Goal: Information Seeking & Learning: Learn about a topic

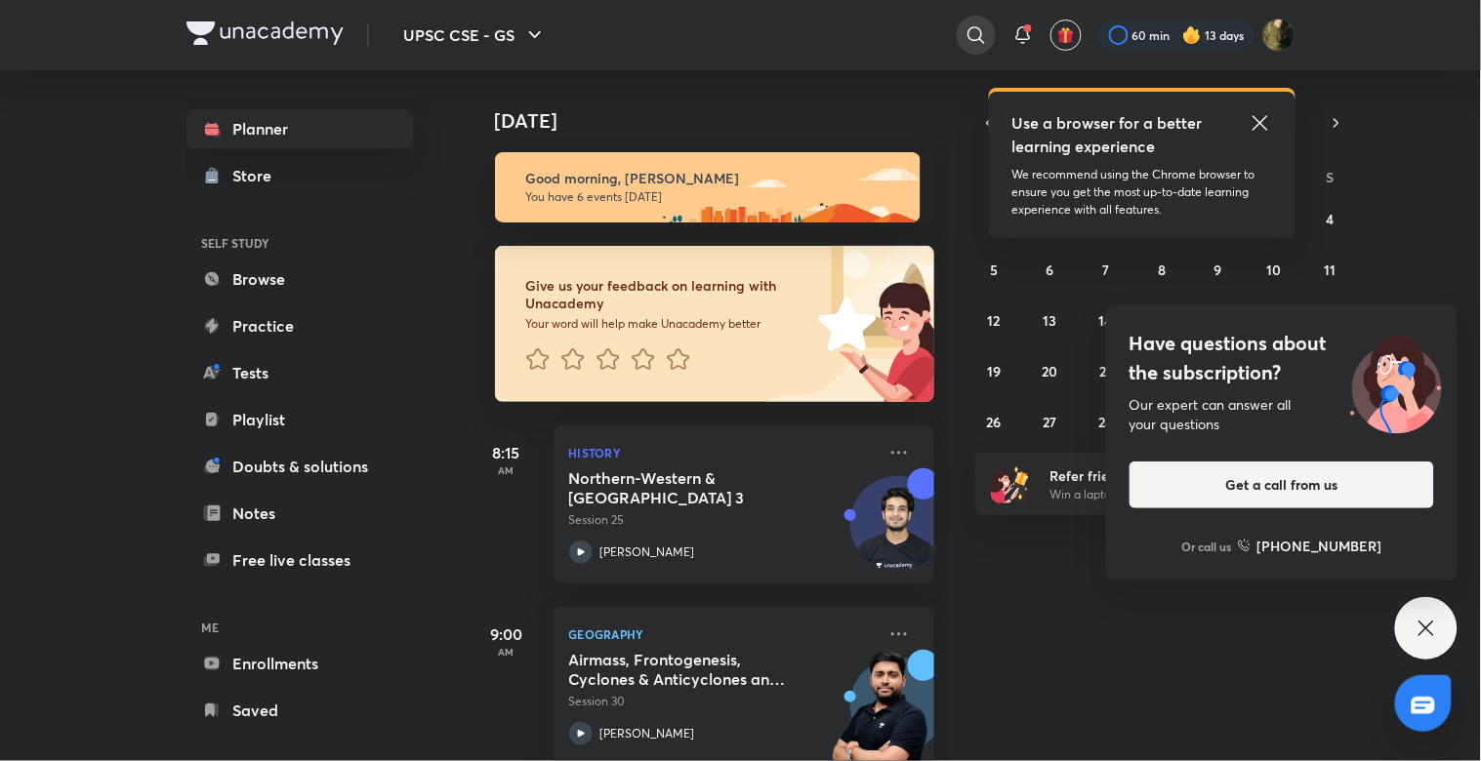
click at [972, 24] on icon at bounding box center [975, 34] width 23 height 23
type input "-------------------------------------------------------------------------------…"
drag, startPoint x: 963, startPoint y: 36, endPoint x: 976, endPoint y: 32, distance: 13.3
click at [966, 36] on div at bounding box center [740, 380] width 1481 height 761
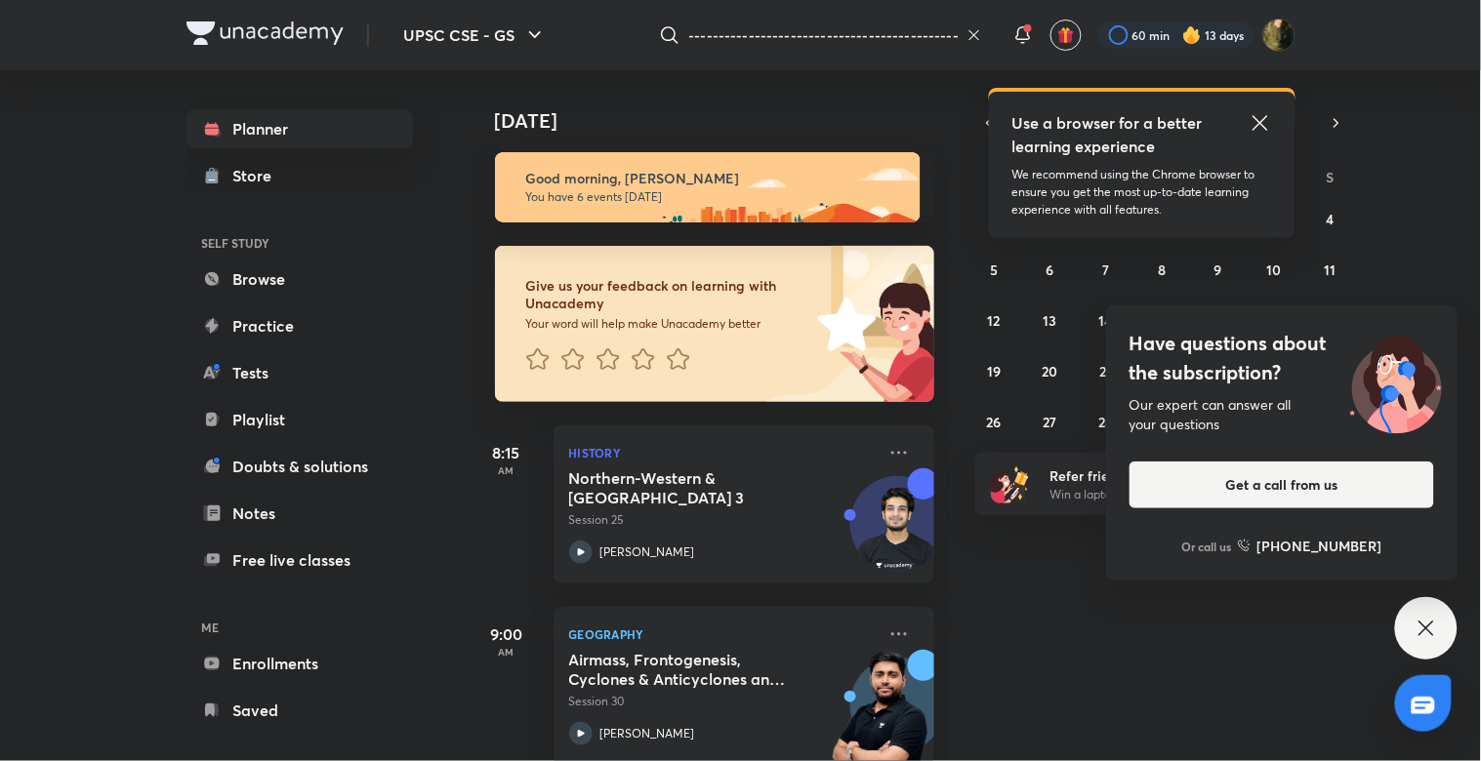
click at [976, 32] on icon at bounding box center [973, 35] width 10 height 10
type input "--------------------------------------------------"
type input "-"
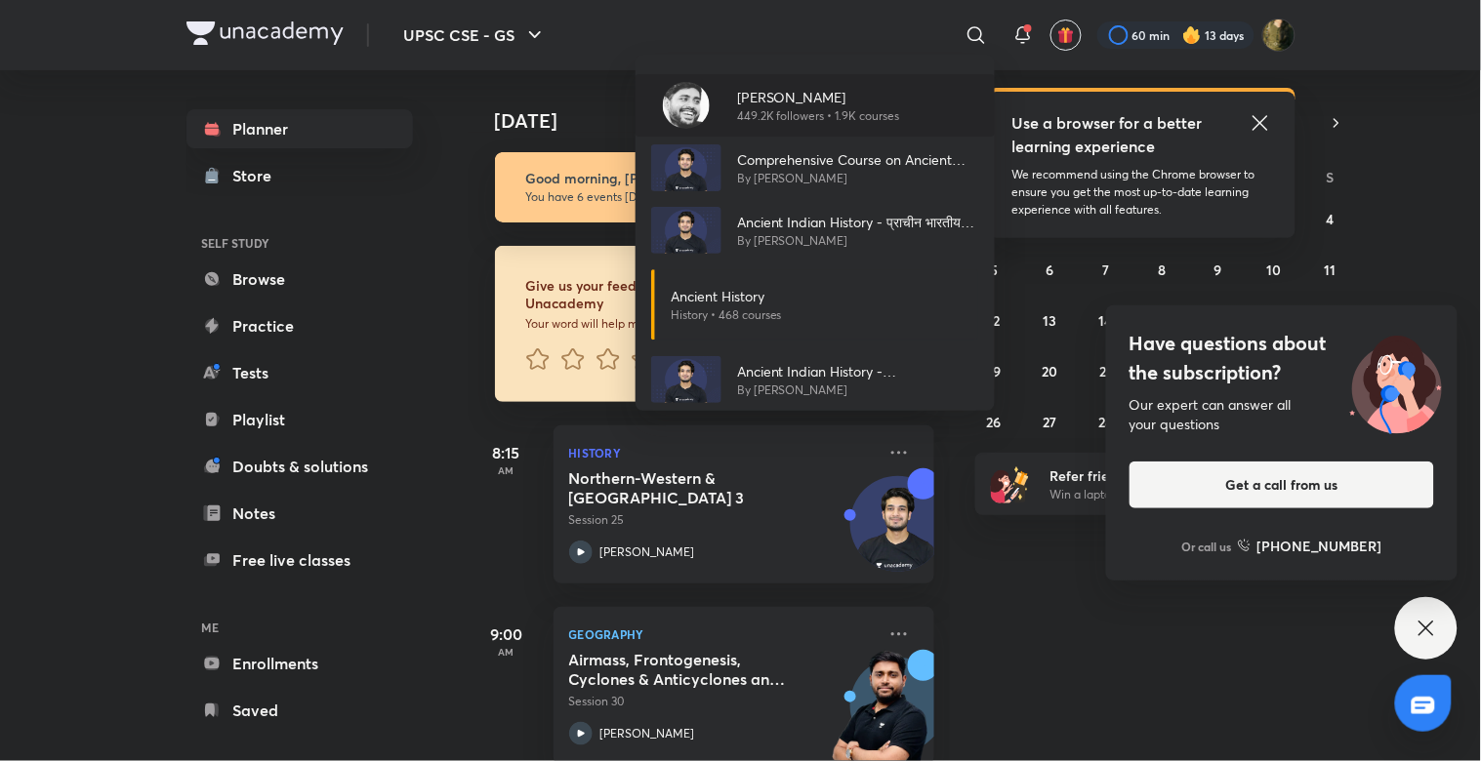
click at [855, 107] on p "449.2K followers • 1.9K courses" at bounding box center [818, 116] width 163 height 18
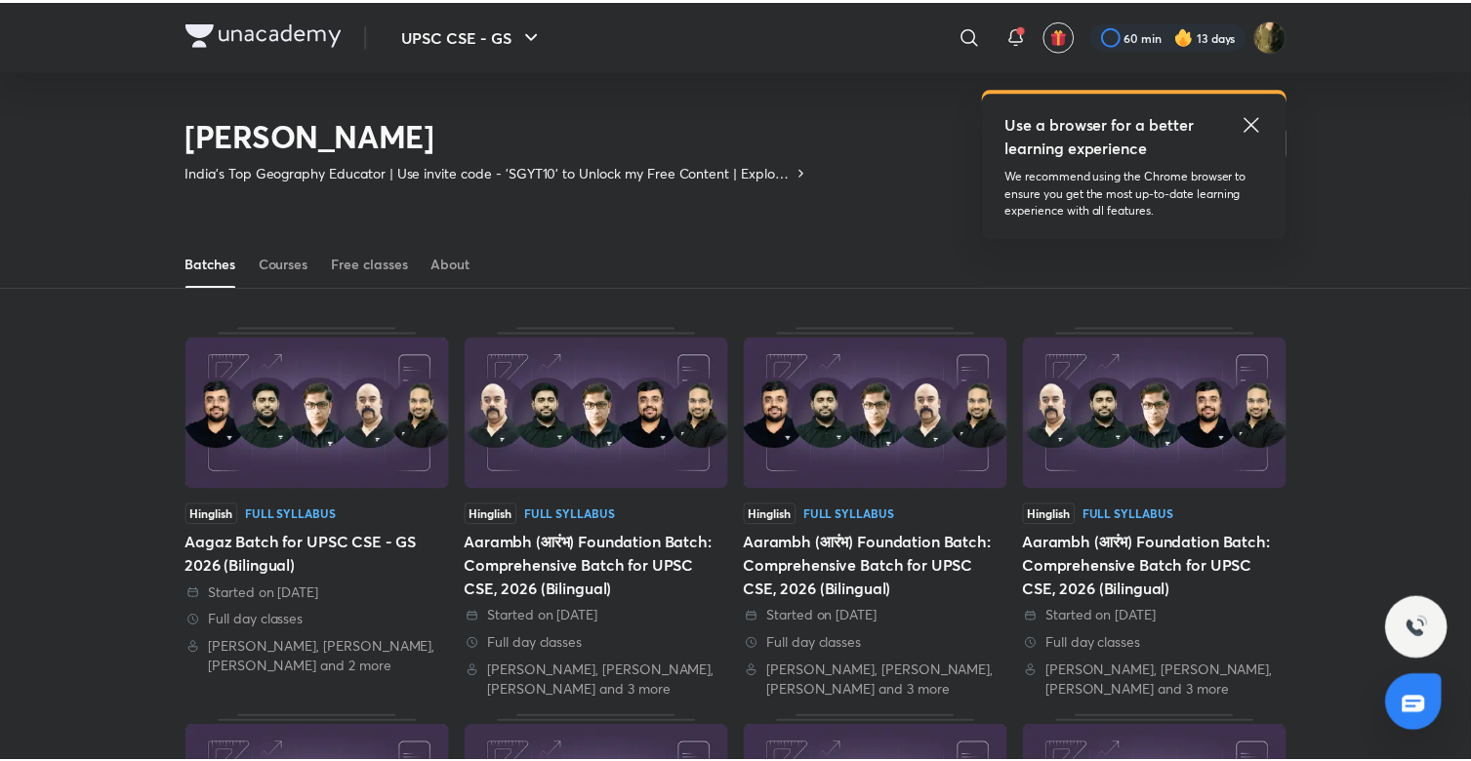
scroll to position [86, 0]
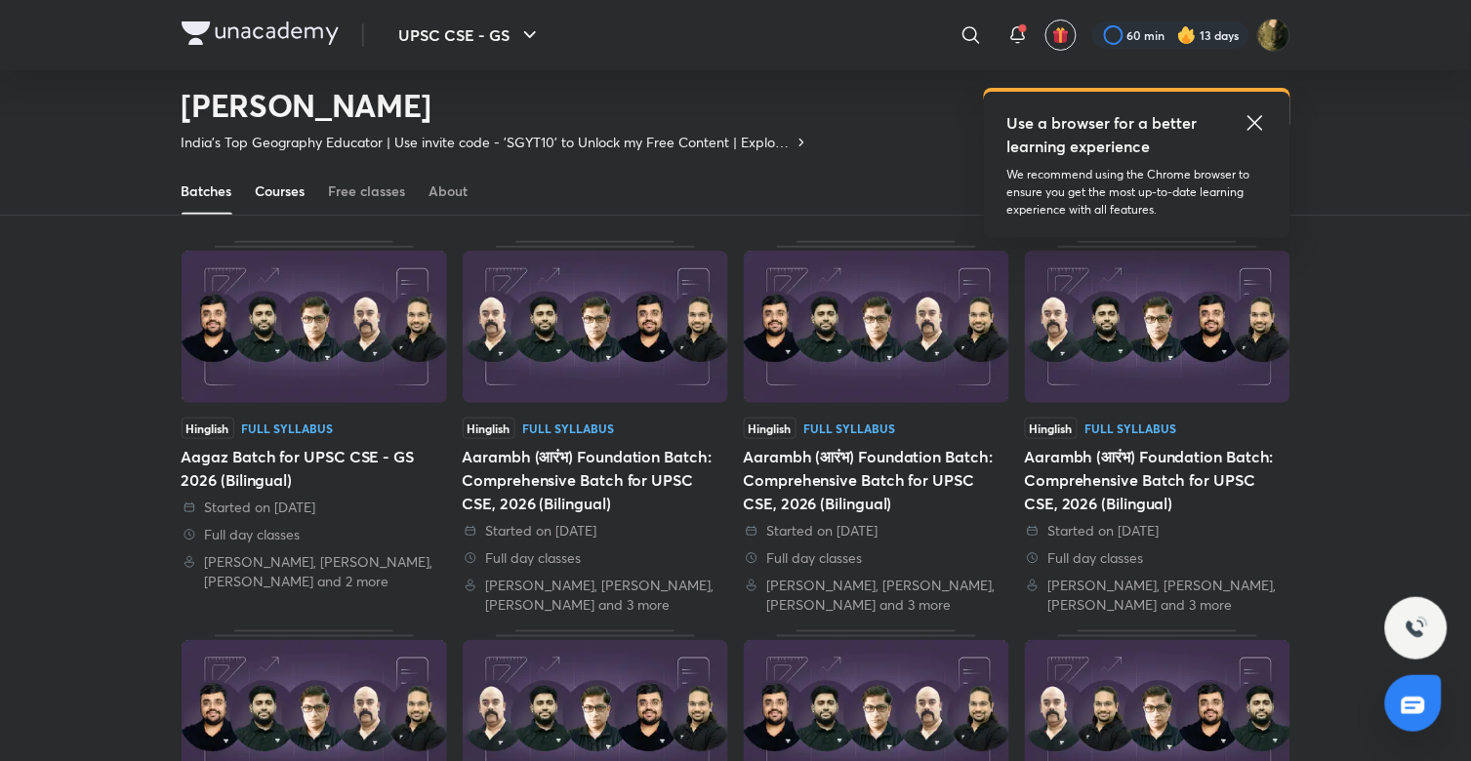
click at [283, 190] on div "Courses" at bounding box center [281, 192] width 50 height 20
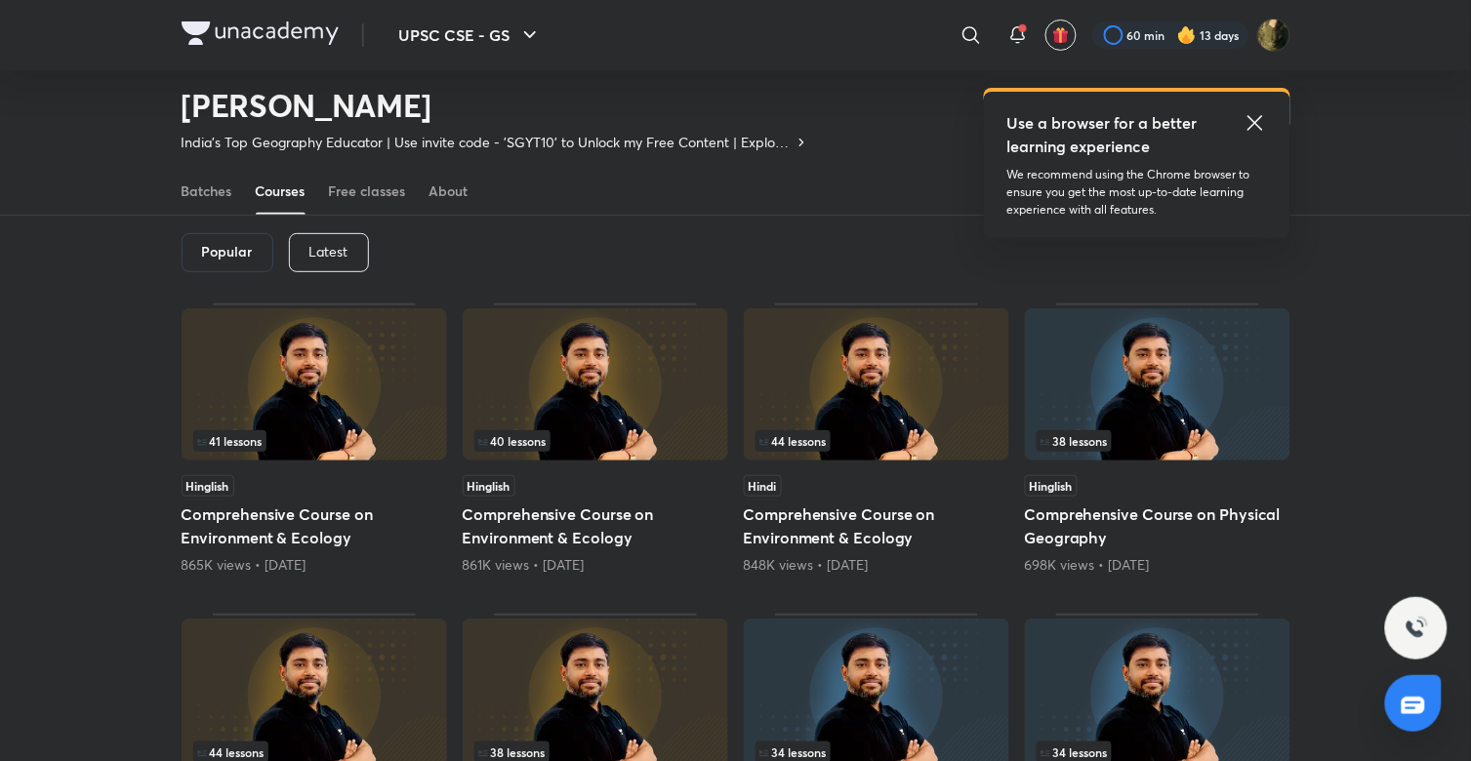
click at [339, 255] on p "Latest" at bounding box center [328, 252] width 39 height 16
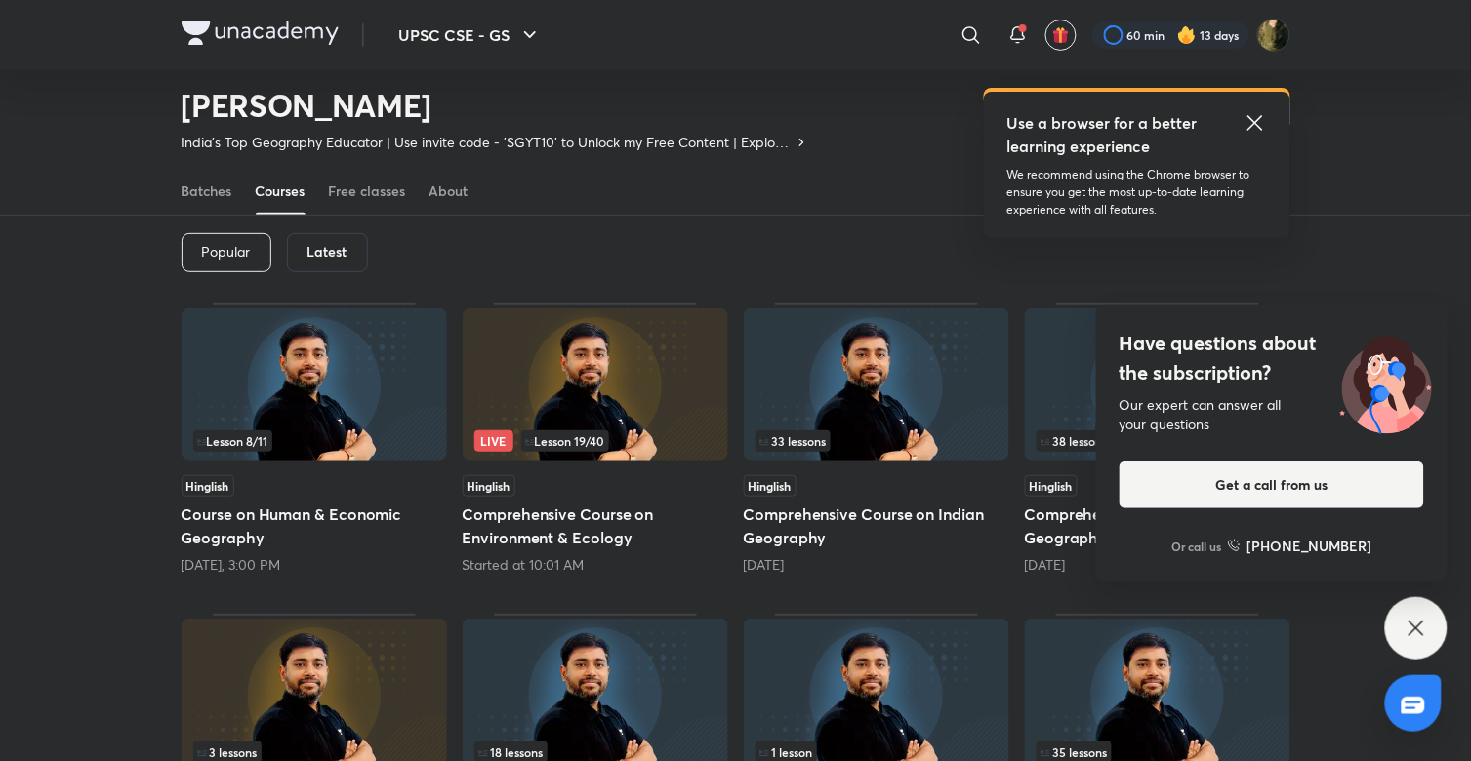
click at [856, 433] on div "33 lessons" at bounding box center [876, 440] width 242 height 21
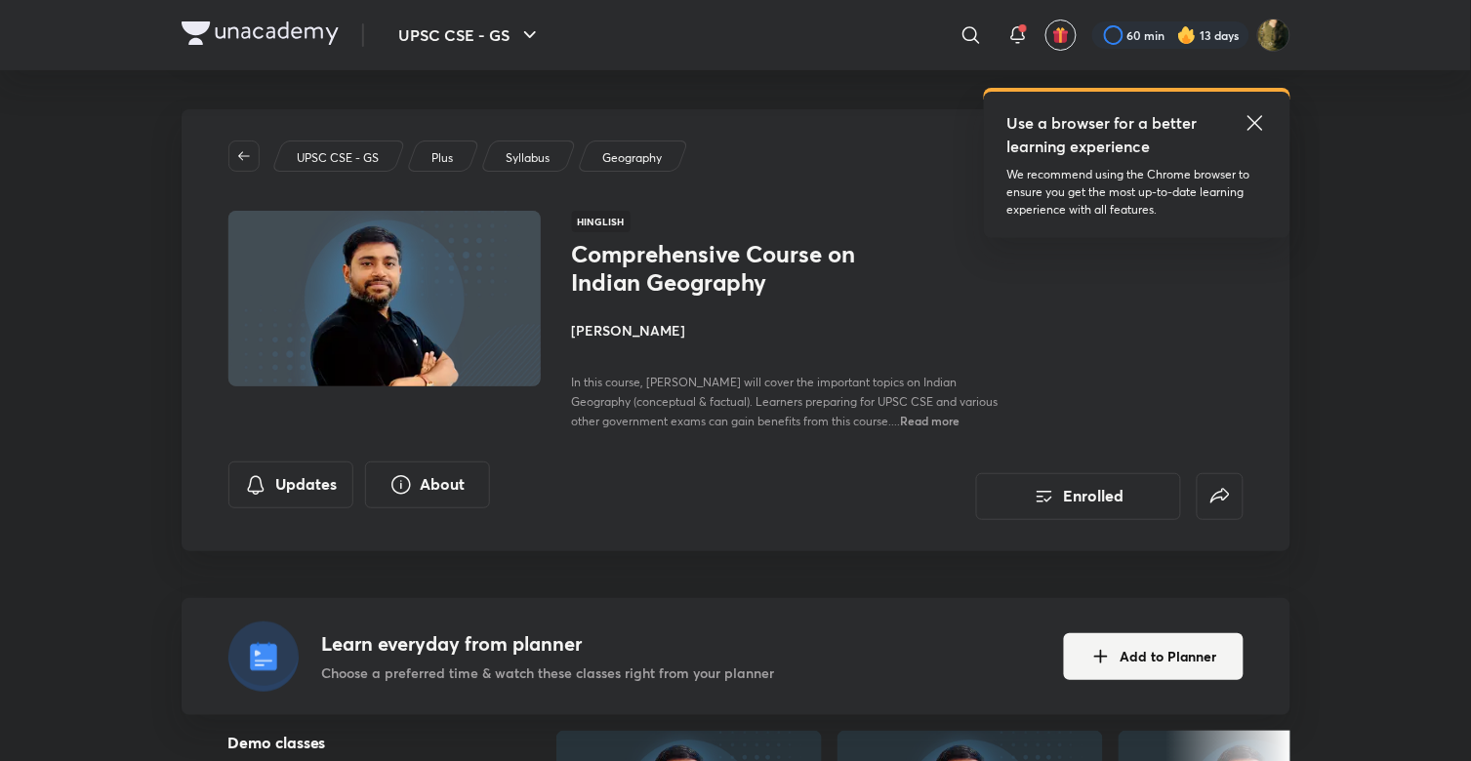
click at [1256, 115] on icon at bounding box center [1254, 122] width 23 height 23
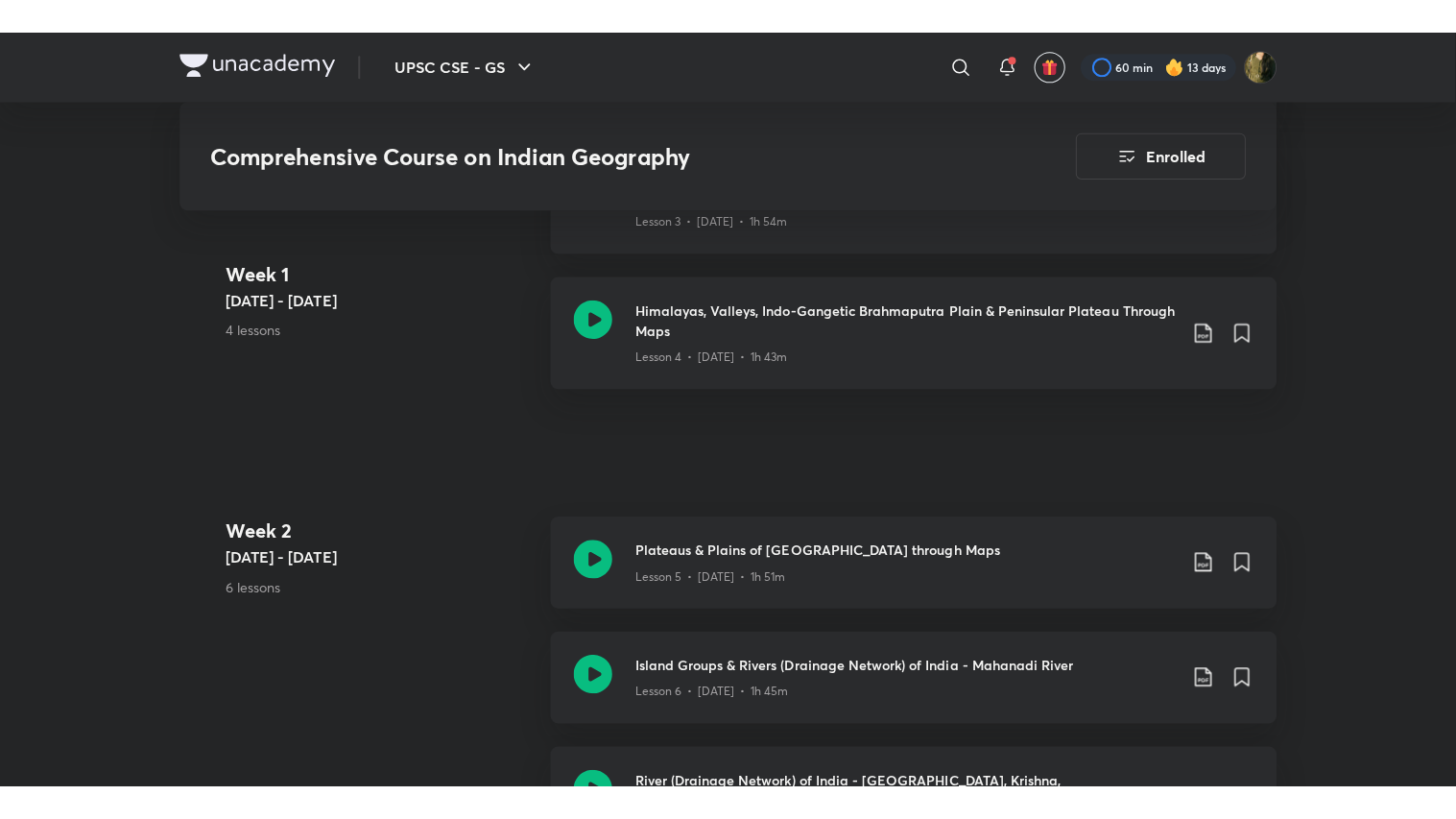
scroll to position [1439, 0]
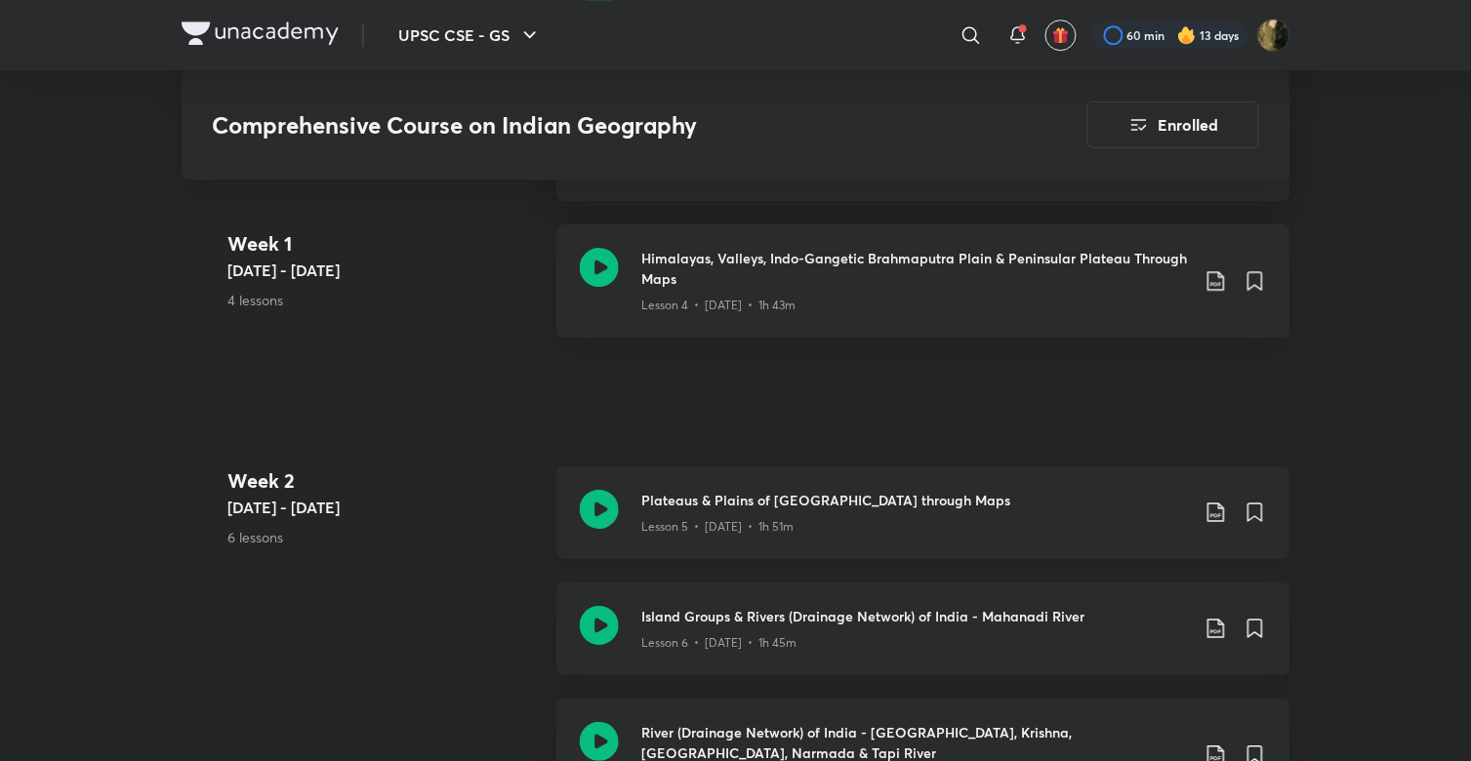
click at [759, 490] on h3 "Plateaus & Plains of [GEOGRAPHIC_DATA] through Maps" at bounding box center [915, 500] width 547 height 20
click at [713, 622] on h3 "Island Groups & Rivers (Drainage Network) of India - Mahanadi River" at bounding box center [915, 616] width 547 height 20
